Goal: Complete application form: Complete application form

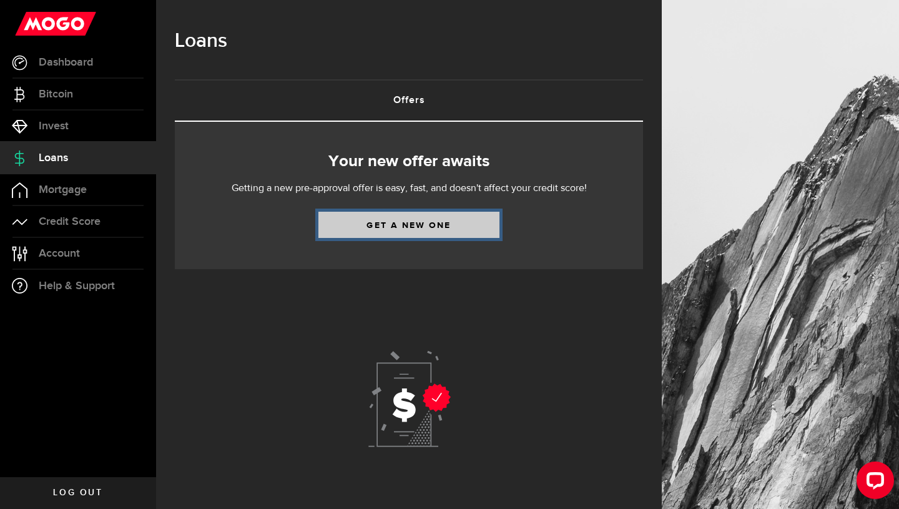
click at [365, 225] on link "Get a new one" at bounding box center [408, 225] width 181 height 26
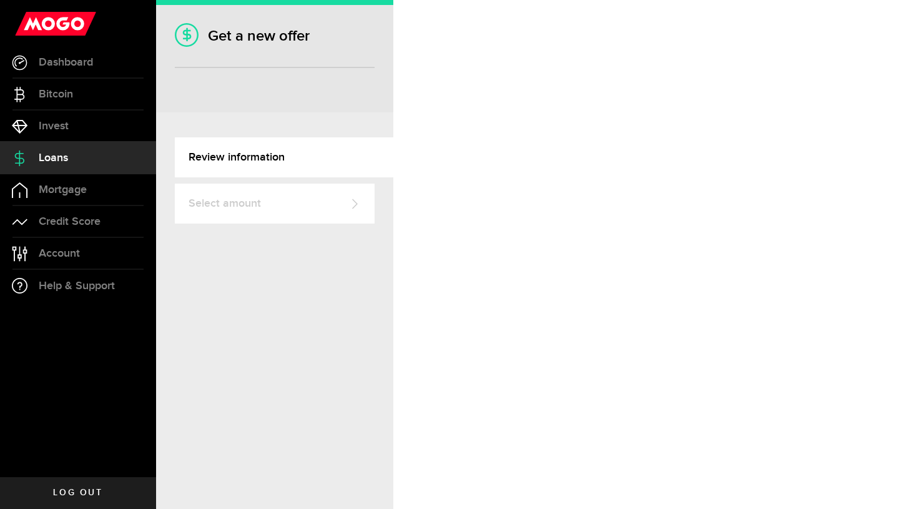
select select "Employed"
select select "3"
select select "0"
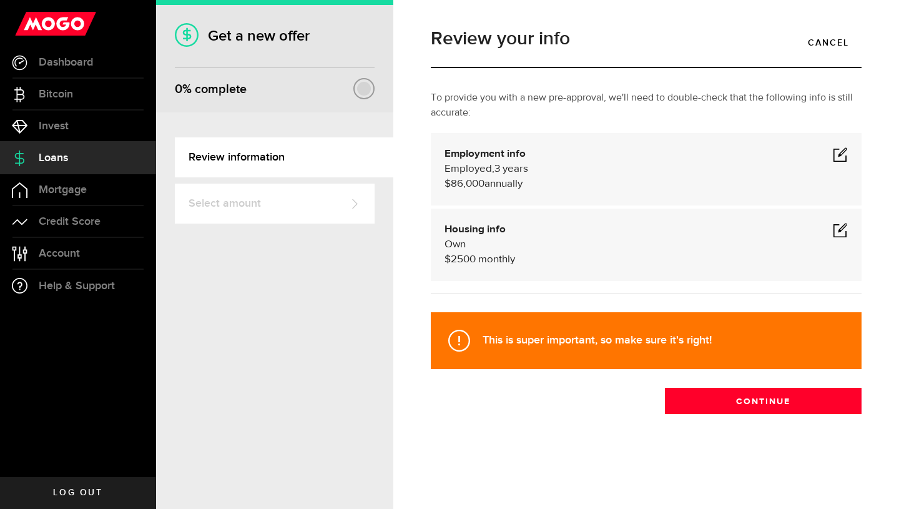
click at [836, 156] on span at bounding box center [840, 154] width 15 height 15
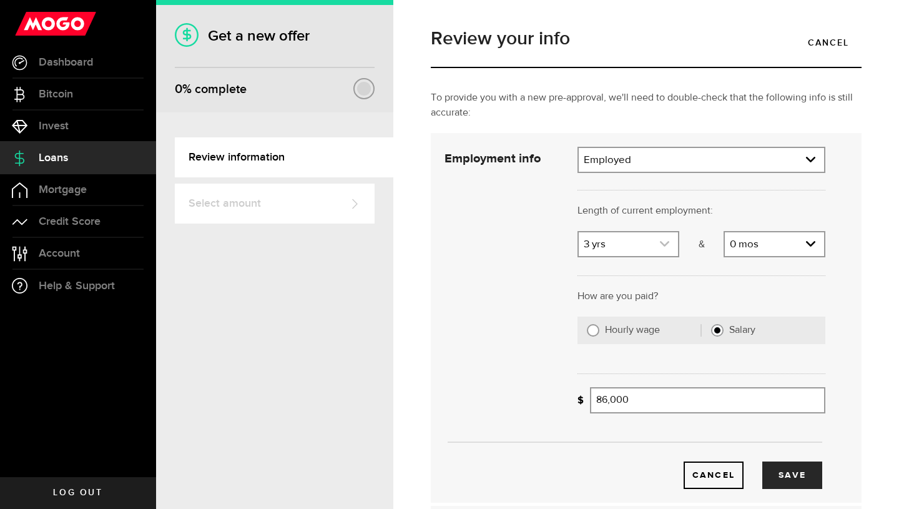
click at [642, 244] on link "expand select" at bounding box center [628, 244] width 99 height 24
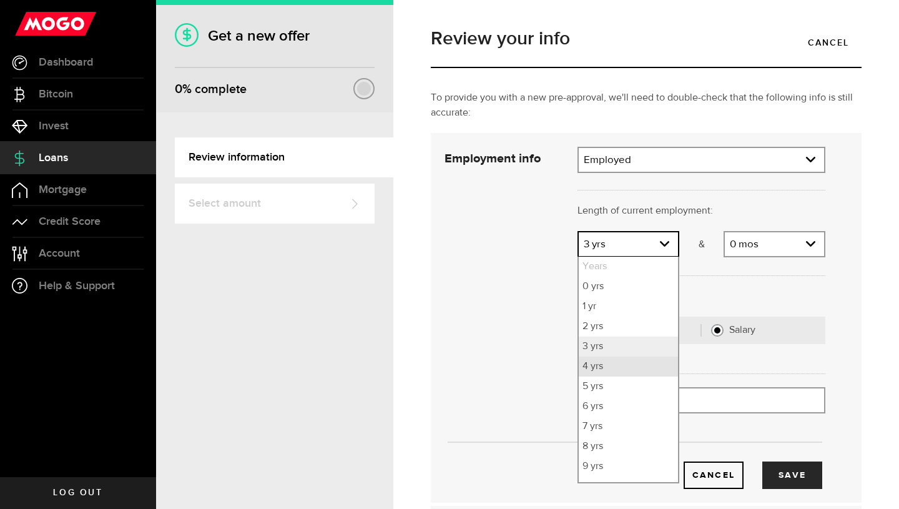
click at [591, 369] on li "4 yrs" at bounding box center [628, 366] width 99 height 20
select select "4"
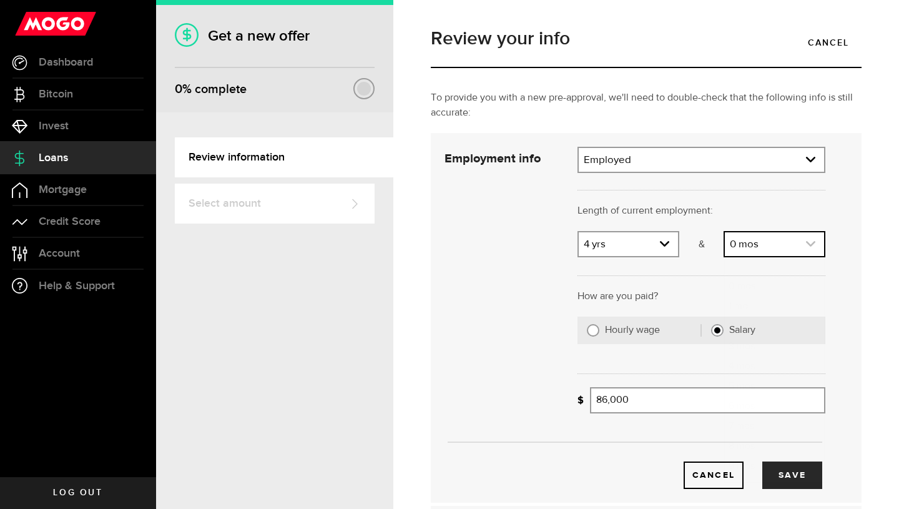
click at [788, 246] on link "expand select" at bounding box center [774, 244] width 99 height 24
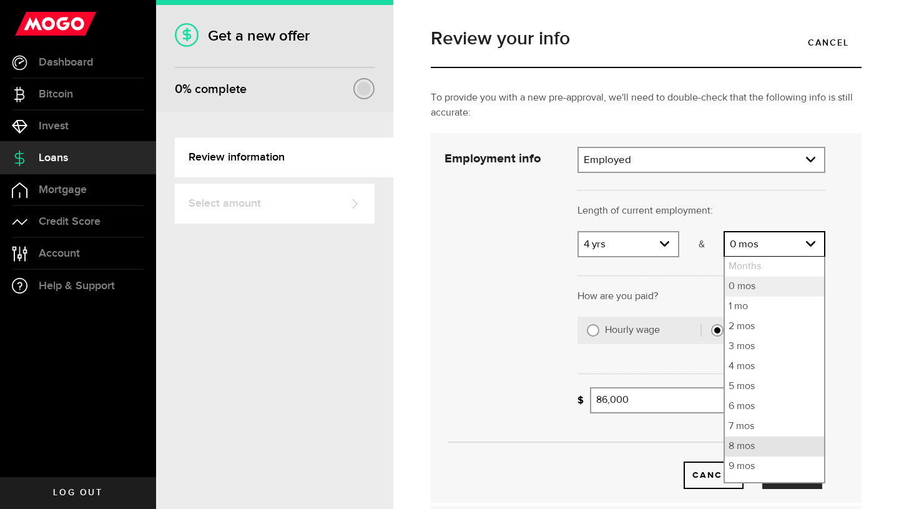
click at [748, 446] on li "8 mos" at bounding box center [774, 446] width 99 height 20
select select "8"
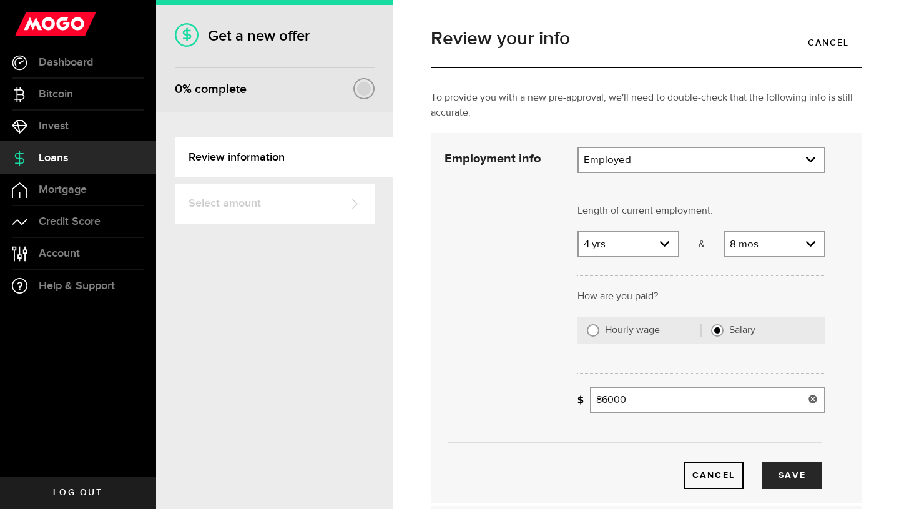
click at [643, 399] on input "86000" at bounding box center [707, 400] width 235 height 26
drag, startPoint x: 642, startPoint y: 399, endPoint x: 569, endPoint y: 394, distance: 73.8
click at [569, 394] on div "What's your gross annual income? 86000 Gross annual income" at bounding box center [701, 405] width 266 height 36
click at [608, 398] on input "112000" at bounding box center [707, 400] width 235 height 26
type input "112,000"
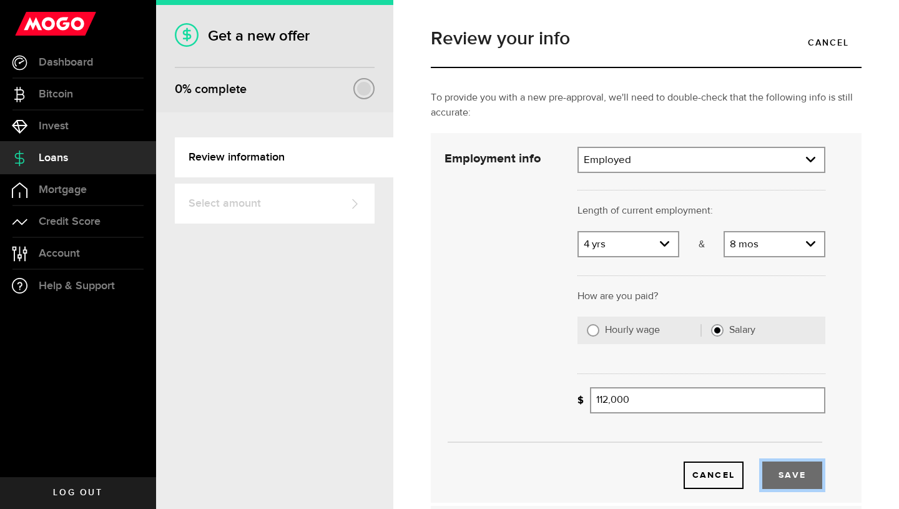
click at [770, 474] on button "Save" at bounding box center [792, 474] width 60 height 27
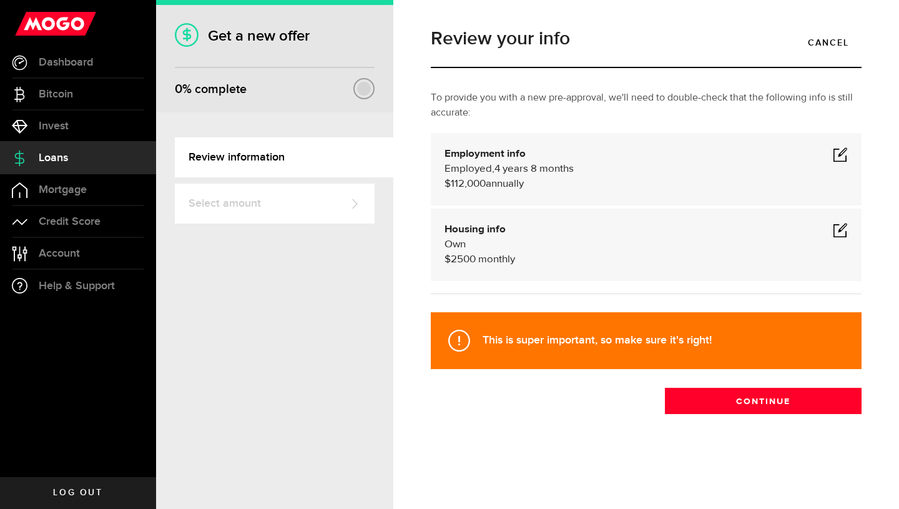
click at [844, 231] on span at bounding box center [840, 229] width 15 height 15
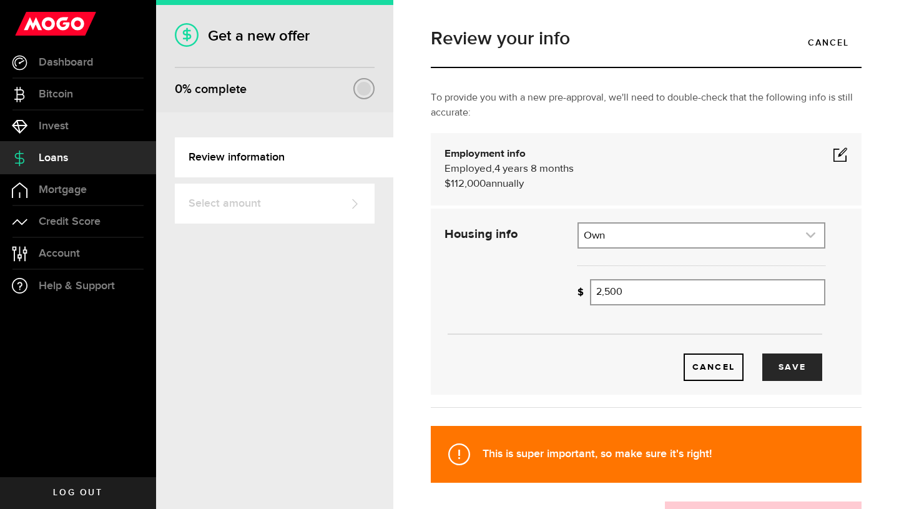
click at [644, 243] on link "expand select" at bounding box center [701, 235] width 245 height 24
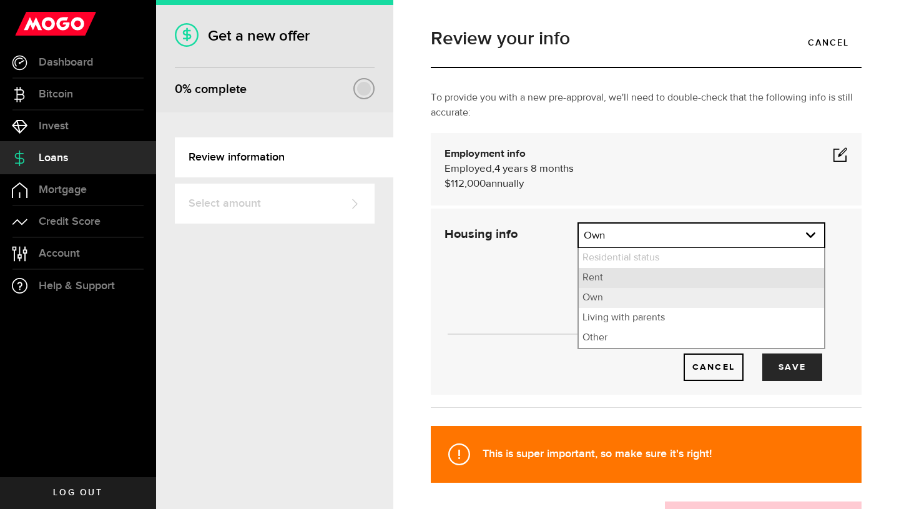
click at [612, 280] on li "Rent" at bounding box center [701, 278] width 245 height 20
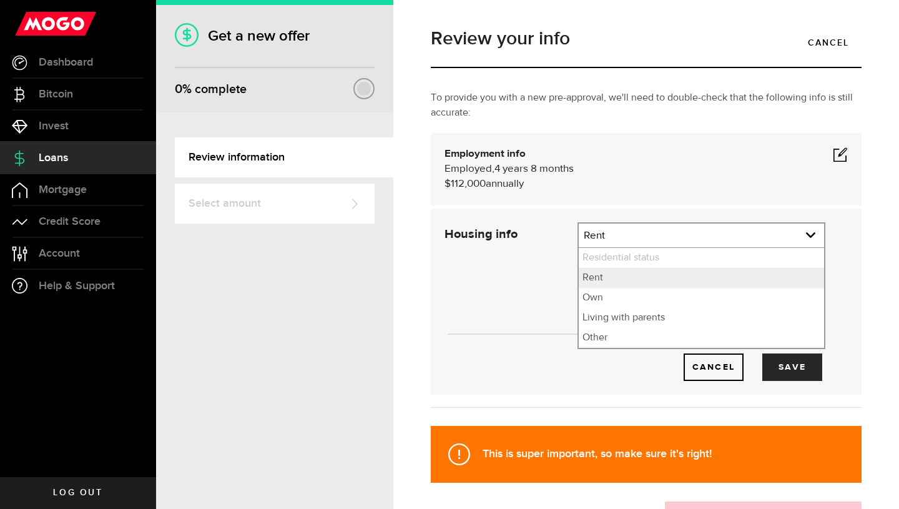
select select "Rent"
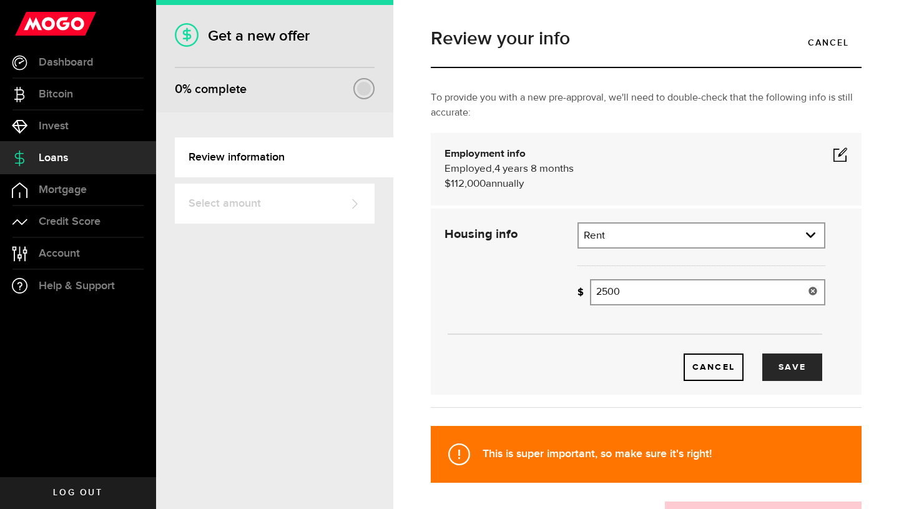
drag, startPoint x: 611, startPoint y: 295, endPoint x: 568, endPoint y: 295, distance: 43.1
click at [568, 295] on div "How much is your monthly payment? 2500 Monthly mortgage/rent" at bounding box center [701, 297] width 266 height 36
type input "1,900"
click at [773, 359] on button "Save" at bounding box center [792, 366] width 60 height 27
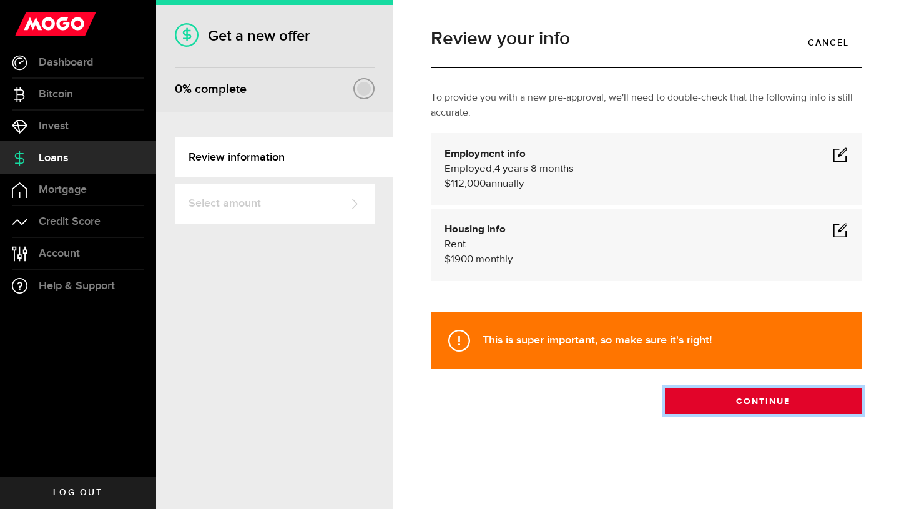
click at [735, 395] on button "Continue" at bounding box center [763, 401] width 197 height 26
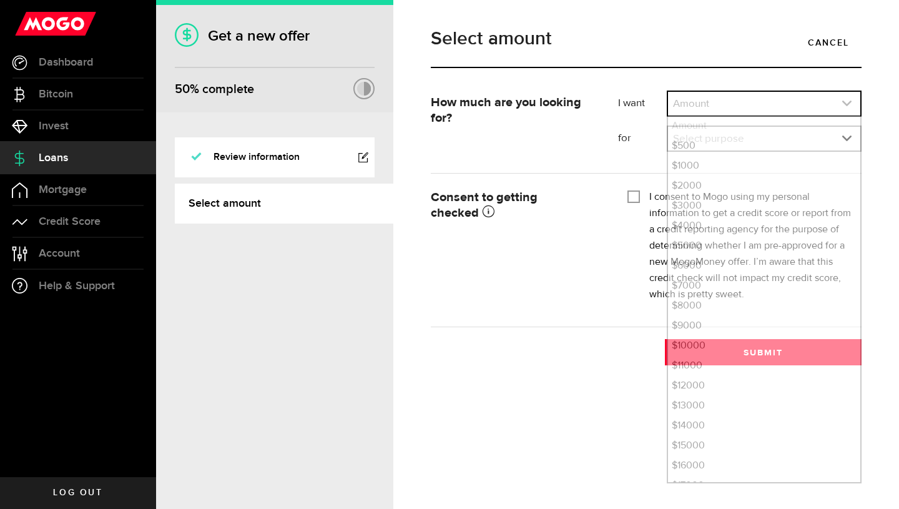
click at [733, 97] on link "expand select" at bounding box center [764, 104] width 192 height 24
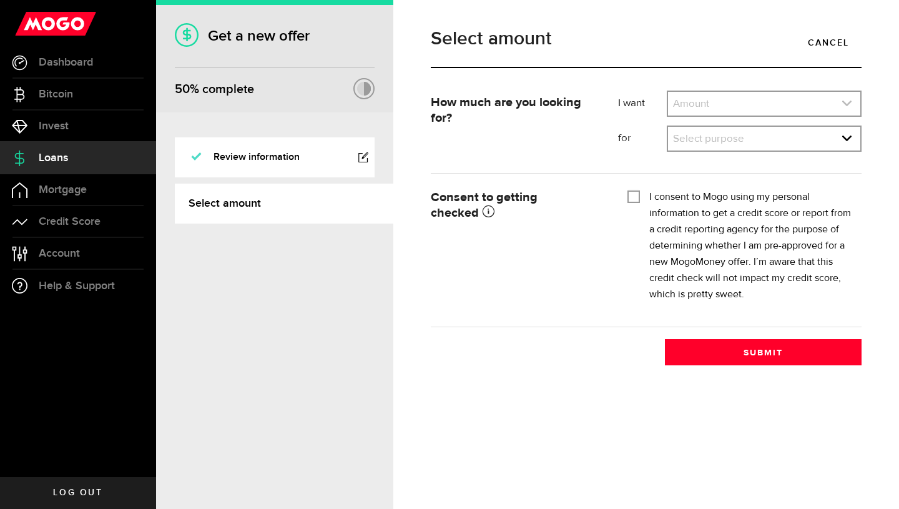
click at [733, 92] on link "expand select" at bounding box center [764, 104] width 192 height 24
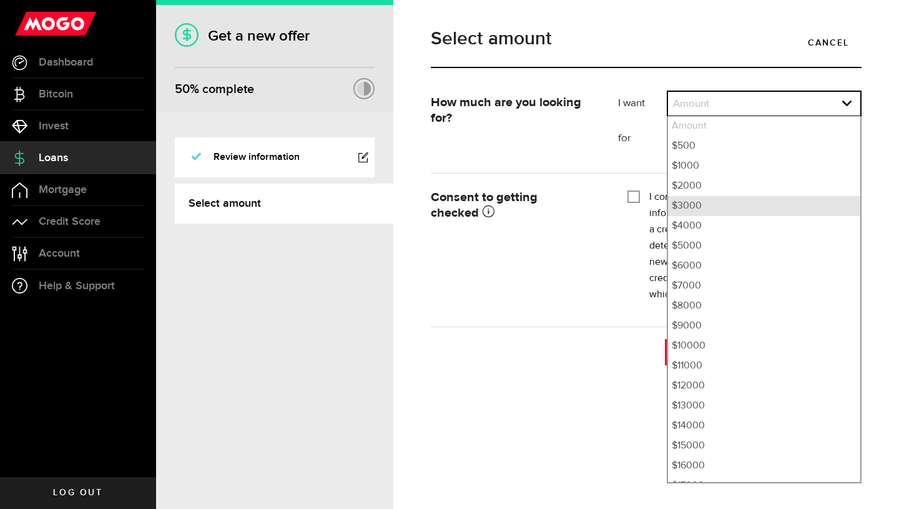
click at [690, 201] on li "$3000" at bounding box center [764, 206] width 192 height 20
select select "3000"
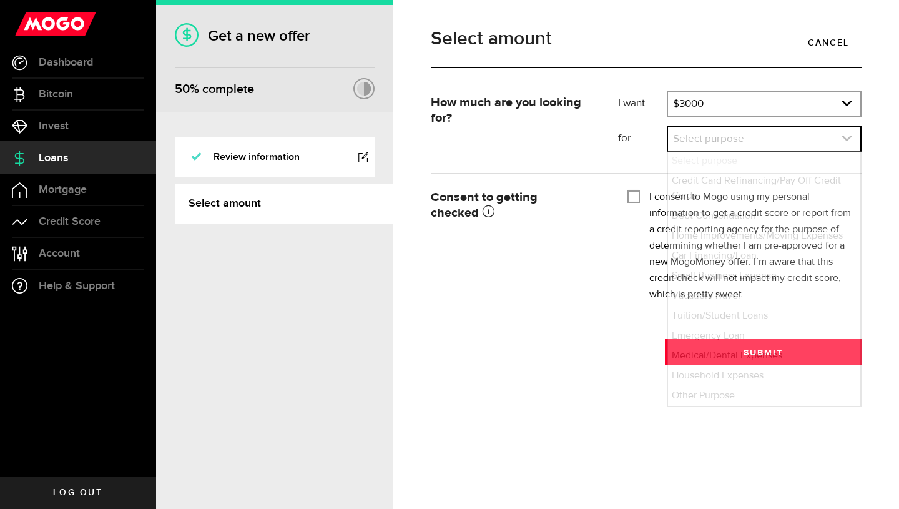
click at [711, 144] on link "expand select" at bounding box center [764, 139] width 192 height 24
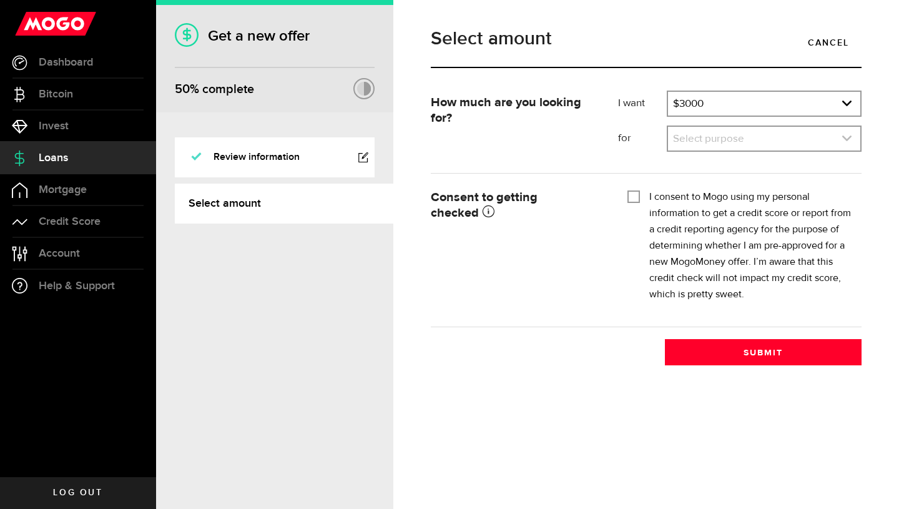
click at [713, 140] on link "expand select" at bounding box center [764, 139] width 192 height 24
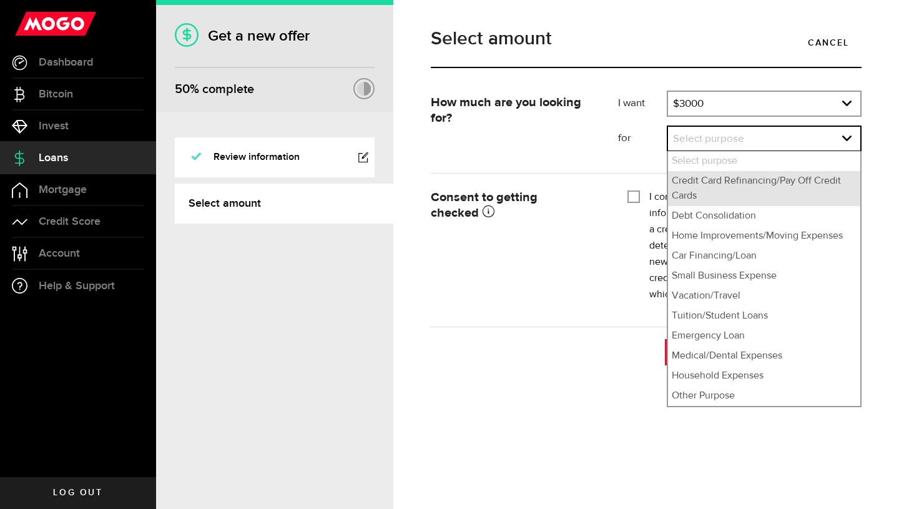
click at [703, 178] on li "Credit Card Refinancing/Pay Off Credit Cards" at bounding box center [764, 188] width 192 height 35
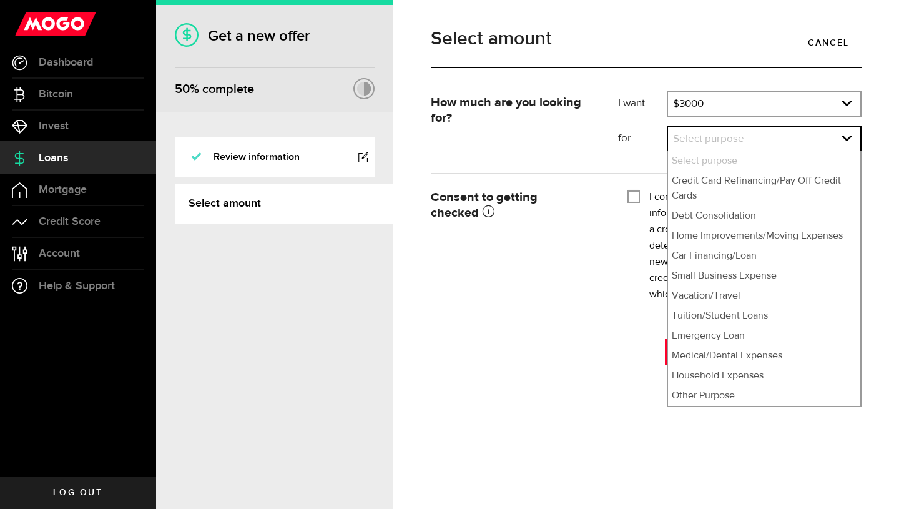
select select "Credit Card Refinancing/Pay Off Credit Cards"
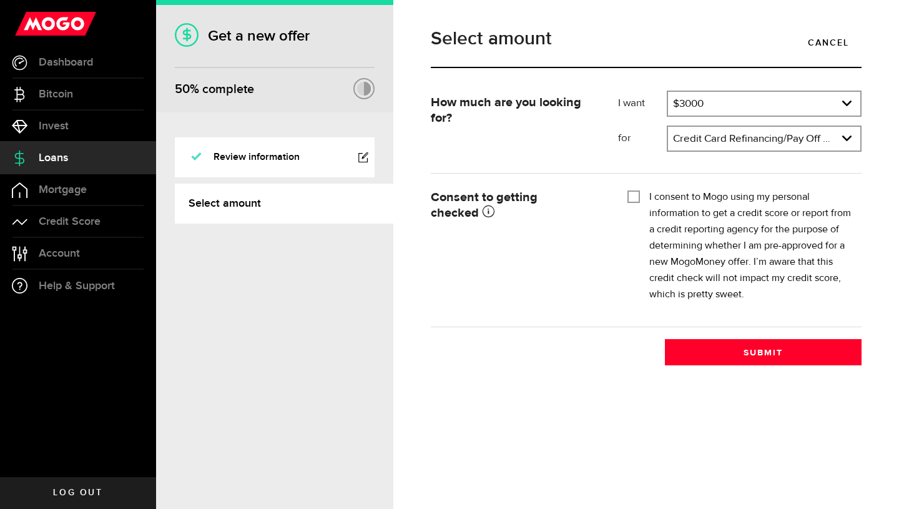
click at [632, 197] on input "I consent to Mogo using my personal information to get a credit score or report…" at bounding box center [633, 195] width 12 height 12
checkbox input "true"
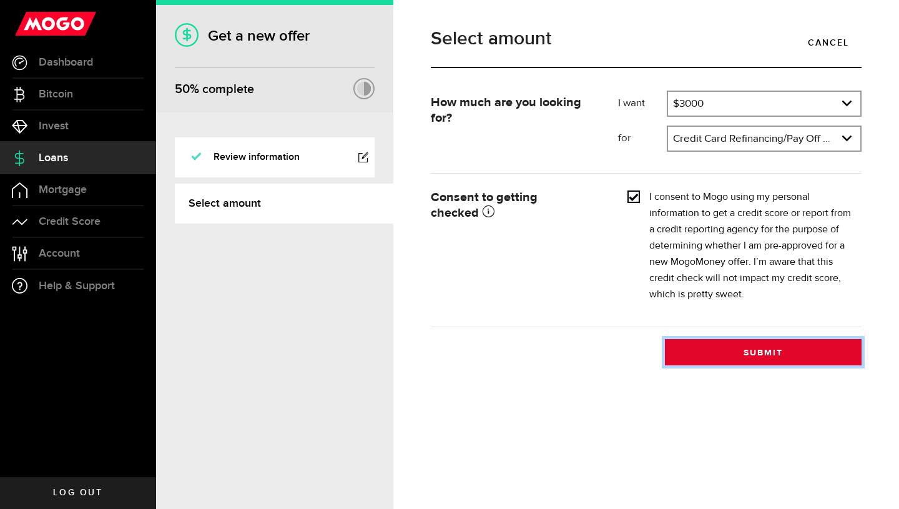
click at [705, 354] on button "Submit" at bounding box center [763, 352] width 197 height 26
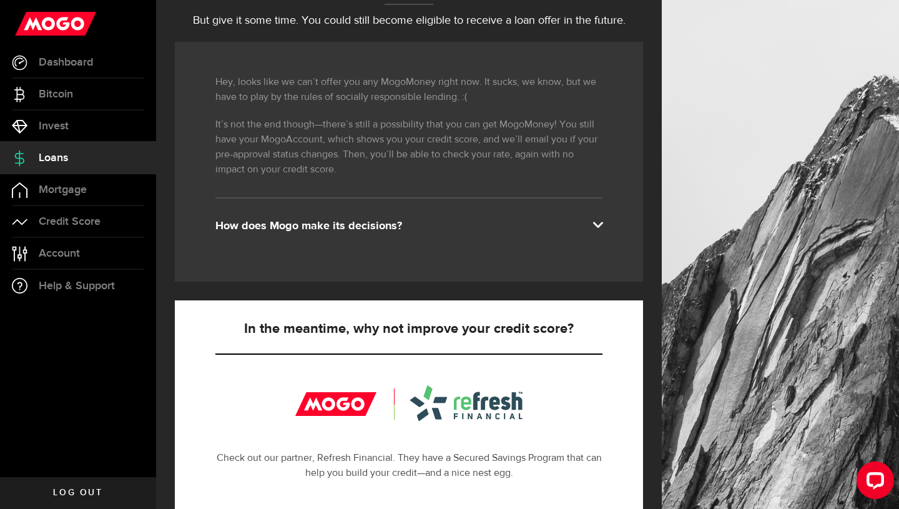
scroll to position [175, 0]
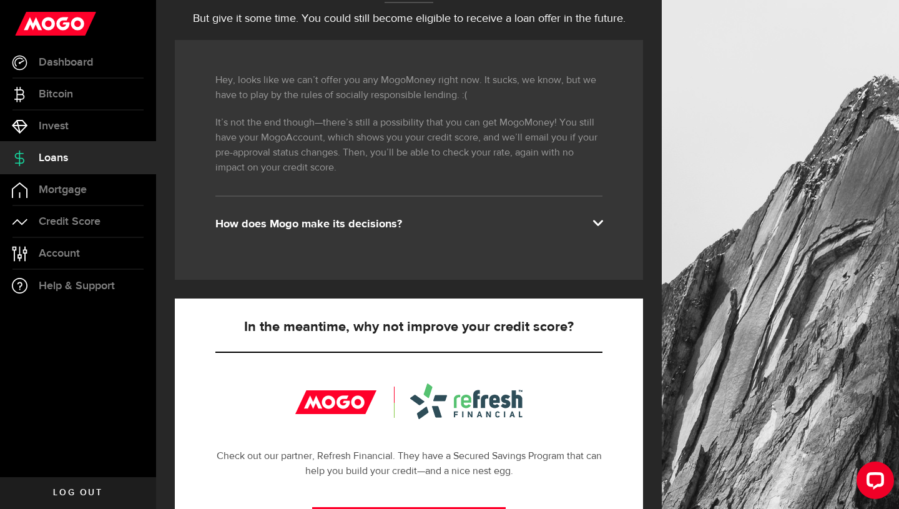
click at [592, 232] on div "Hey, looks like we can’t offer you any MogoMoney right now. It sucks, we know, …" at bounding box center [409, 160] width 468 height 240
click at [602, 225] on span at bounding box center [597, 222] width 10 height 10
click at [595, 229] on div "How does Mogo make its decisions?" at bounding box center [408, 224] width 387 height 15
